Goal: Transaction & Acquisition: Purchase product/service

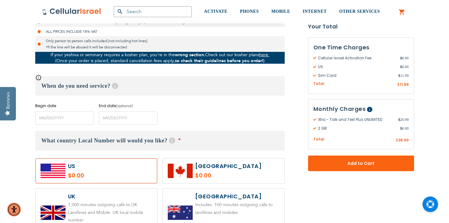
scroll to position [221, 0]
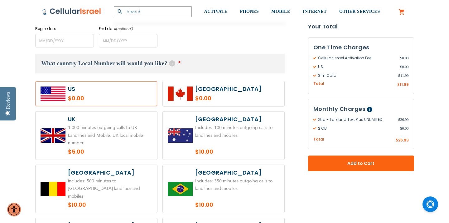
click at [126, 94] on label at bounding box center [97, 93] width 122 height 25
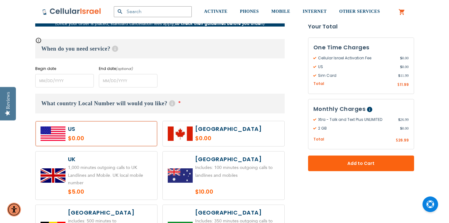
scroll to position [182, 0]
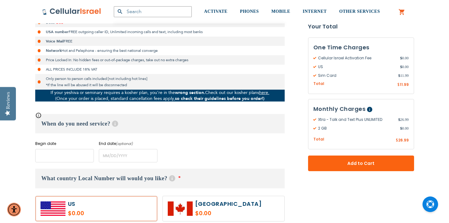
click at [66, 152] on input "name" at bounding box center [64, 155] width 59 height 13
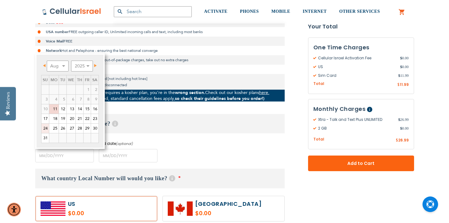
click at [46, 126] on link "24" at bounding box center [44, 127] width 7 height 9
type input "[DATE]"
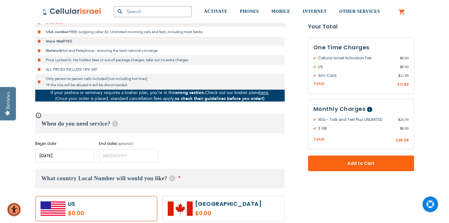
click at [226, 148] on div "Begin date Please enter Start Date End date (optional) Please enter End Date Lo…" at bounding box center [159, 152] width 249 height 22
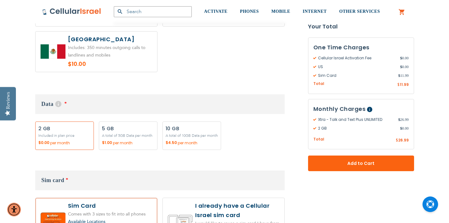
scroll to position [538, 0]
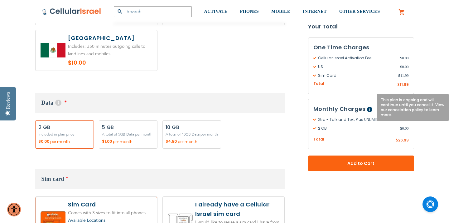
click at [368, 108] on span "Help" at bounding box center [369, 109] width 5 height 5
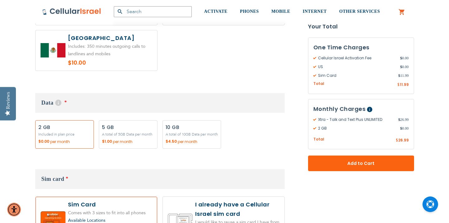
click at [175, 129] on label "Add" at bounding box center [191, 134] width 59 height 28
radio input "true"
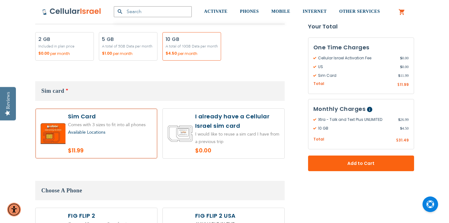
scroll to position [625, 0]
drag, startPoint x: 315, startPoint y: 119, endPoint x: 318, endPoint y: 119, distance: 3.4
click at [318, 119] on span "Xtra - Talk and Text Plus UNLIMITED" at bounding box center [355, 120] width 85 height 6
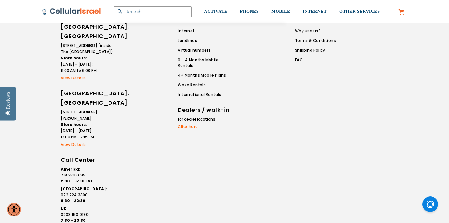
scroll to position [1973, 0]
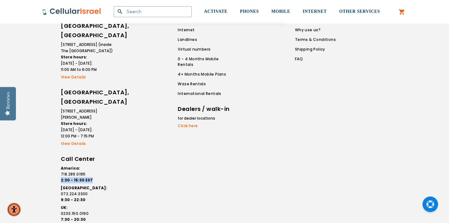
drag, startPoint x: 95, startPoint y: 146, endPoint x: 54, endPoint y: 141, distance: 41.4
click at [54, 141] on div "Cellular Israel [GEOGRAPHIC_DATA], [GEOGRAPHIC_DATA] [STREET_ADDRESS] (inside T…" at bounding box center [224, 118] width 374 height 225
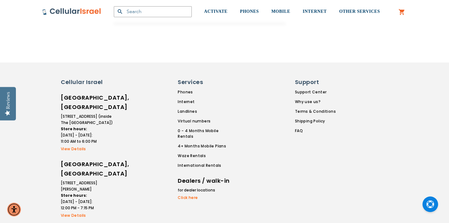
scroll to position [1961, 0]
